Goal: Communication & Community: Participate in discussion

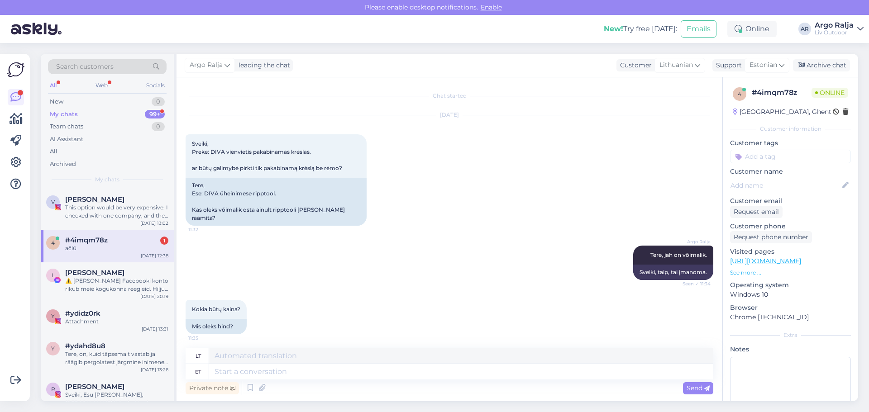
scroll to position [3174, 0]
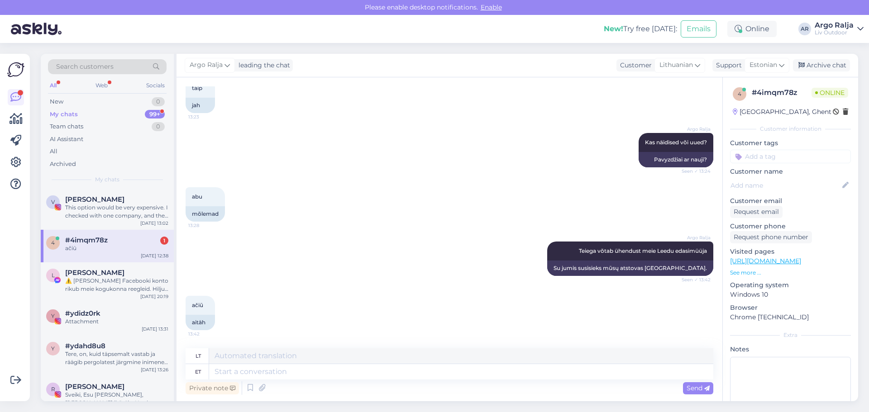
click at [114, 237] on div "#4imqm78z 1" at bounding box center [116, 240] width 103 height 8
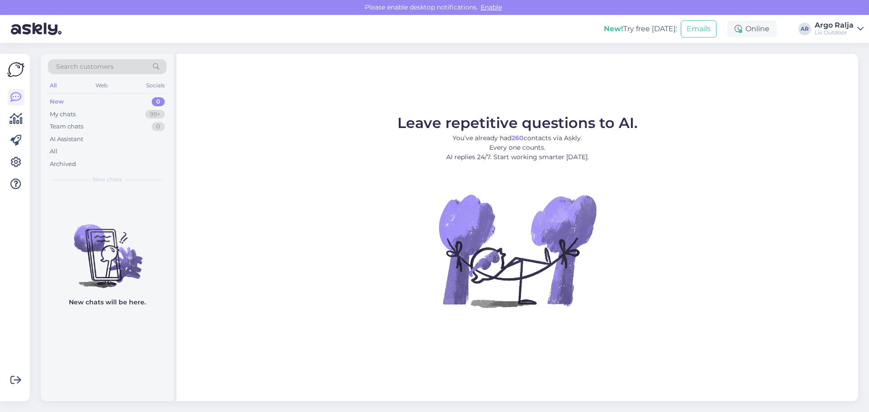
click at [73, 106] on div "New 0" at bounding box center [107, 101] width 119 height 13
click at [83, 101] on div "New 0" at bounding box center [107, 101] width 119 height 13
click at [74, 113] on div "My chats" at bounding box center [63, 114] width 26 height 9
click at [63, 114] on div "My chats" at bounding box center [63, 114] width 26 height 9
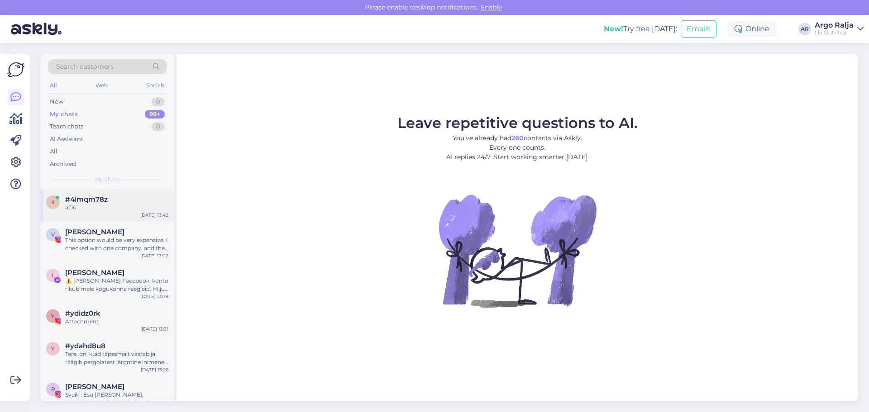
click at [132, 197] on div "#4imqm78z" at bounding box center [116, 199] width 103 height 8
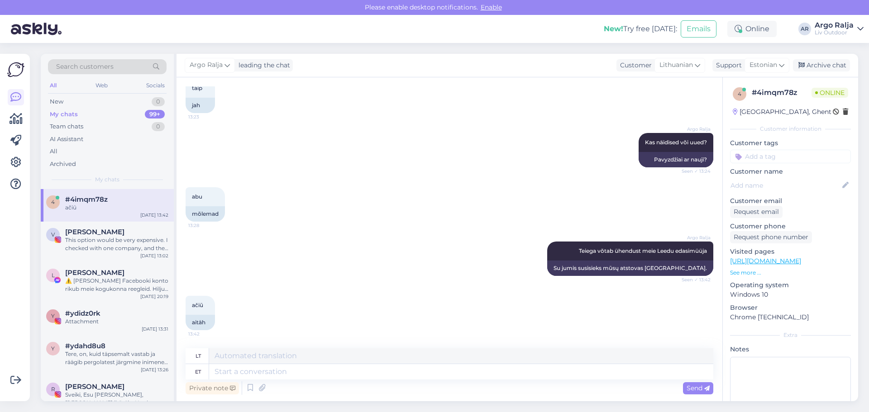
scroll to position [3174, 0]
click at [145, 246] on div "This option would be very expensive. I checked with one company, and they quote…" at bounding box center [116, 244] width 103 height 16
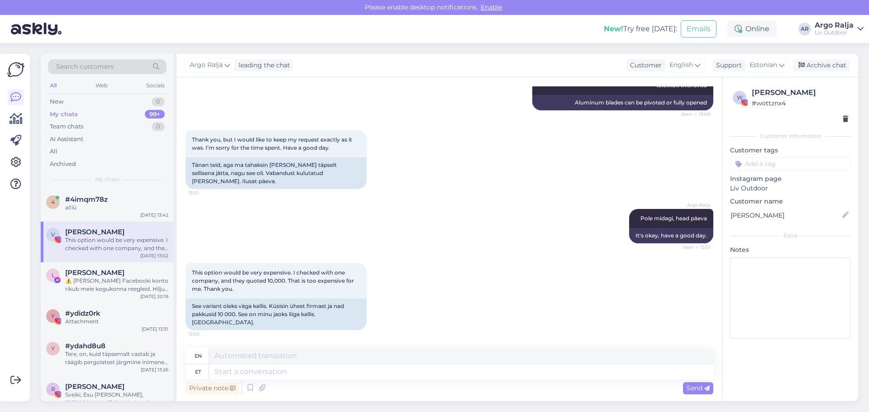
scroll to position [685, 0]
